Goal: Task Accomplishment & Management: Use online tool/utility

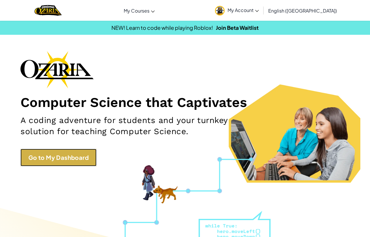
click at [69, 159] on link "Go to My Dashboard" at bounding box center [58, 158] width 76 height 18
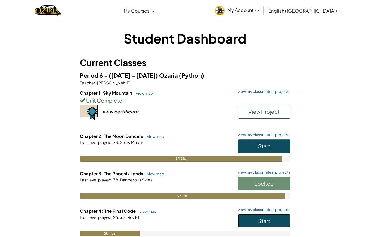
click at [259, 218] on span "Start" at bounding box center [264, 221] width 12 height 7
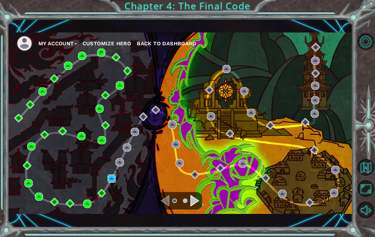
click at [113, 181] on img at bounding box center [111, 179] width 8 height 8
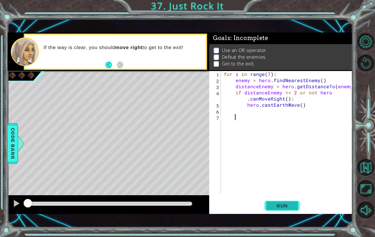
click at [283, 209] on span "Run" at bounding box center [282, 206] width 23 height 6
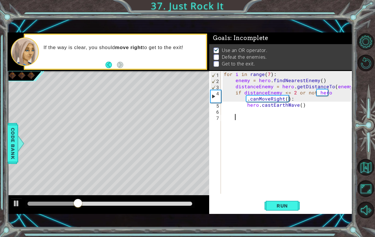
click at [49, 100] on div "Level Map" at bounding box center [143, 157] width 271 height 172
click at [360, 170] on button "Back to Map" at bounding box center [365, 167] width 17 height 17
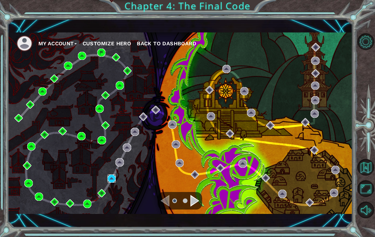
click at [111, 179] on img at bounding box center [111, 179] width 8 height 8
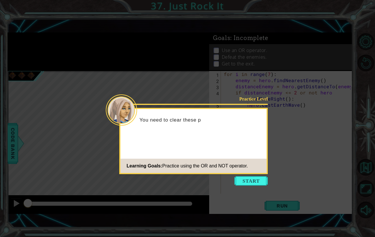
click at [234, 189] on icon at bounding box center [187, 118] width 375 height 237
click at [237, 185] on button "Start" at bounding box center [250, 181] width 33 height 9
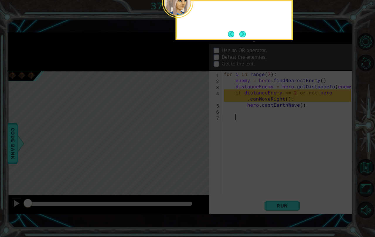
click at [237, 185] on icon at bounding box center [187, 118] width 375 height 237
drag, startPoint x: 242, startPoint y: 42, endPoint x: 242, endPoint y: 36, distance: 5.6
click at [242, 40] on body "1 ההההההההההההההההההההההההההההההההההההההההההההההההההההההההההההההההההההההההההההה…" at bounding box center [187, 118] width 375 height 237
click at [242, 36] on button "Next" at bounding box center [242, 34] width 6 height 6
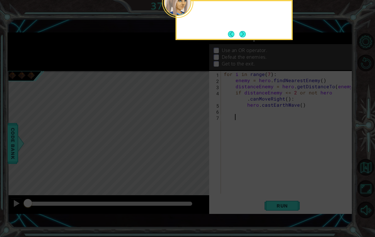
click at [242, 36] on button "Next" at bounding box center [242, 34] width 6 height 6
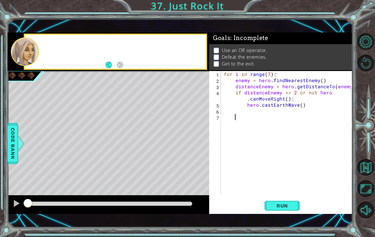
click at [243, 35] on span ": Incomplete" at bounding box center [249, 38] width 38 height 7
click at [243, 32] on div "1 ההההההההההההההההההההההההההההההההההההההההההההההההההההההההההההההההההההההההההההה…" at bounding box center [180, 123] width 345 height 209
click at [280, 210] on button "Run" at bounding box center [281, 206] width 35 height 14
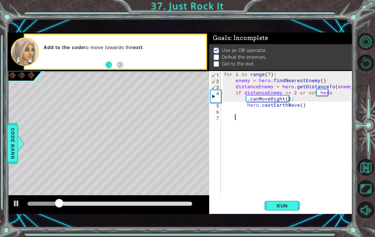
click at [264, 220] on div "1 ההההההההההההההההההההההההההההההההההההההההההההההההההההההההההההההההההההההההההההה…" at bounding box center [180, 123] width 345 height 209
click at [234, 118] on div "for i in range ( 7 ) : enemy = hero . findNearestEnemy ( ) distanceEnemy = hero…" at bounding box center [288, 138] width 131 height 135
